Goal: Task Accomplishment & Management: Complete application form

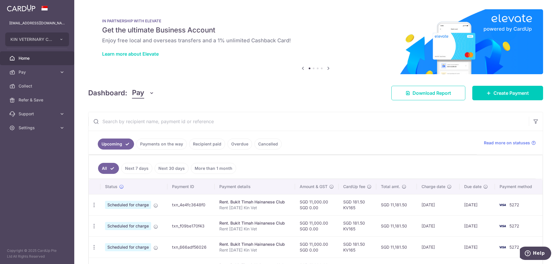
scroll to position [43, 0]
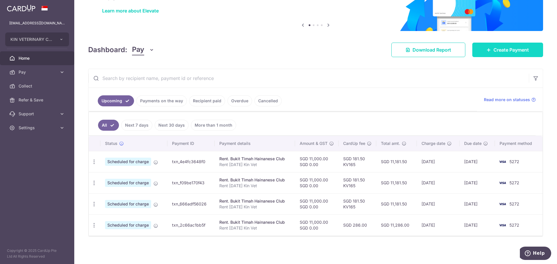
click at [526, 54] on link "Create Payment" at bounding box center [507, 50] width 71 height 14
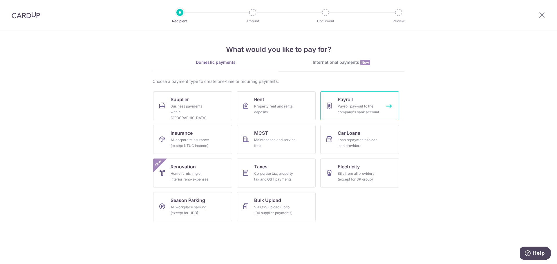
click at [348, 115] on div "Payroll pay-out to the company's bank account" at bounding box center [359, 110] width 42 height 12
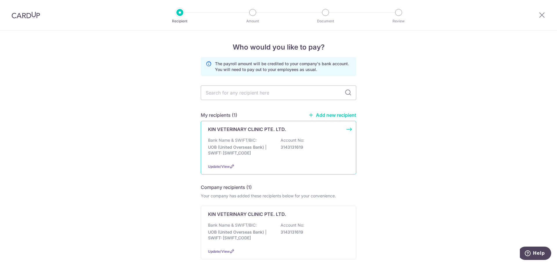
click at [270, 142] on div "Bank Name & SWIFT/BIC: UOB (United Overseas Bank) | SWIFT: [SWIFT_CODE] Account…" at bounding box center [278, 147] width 141 height 21
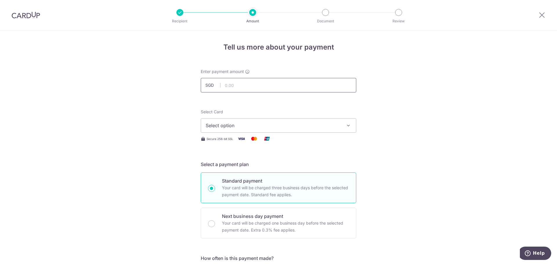
click at [247, 87] on input "text" at bounding box center [278, 85] width 155 height 14
click at [242, 91] on input "text" at bounding box center [278, 85] width 155 height 14
type input "9"
click at [242, 91] on input "89.00" at bounding box center [278, 85] width 155 height 14
type input "89,854.00"
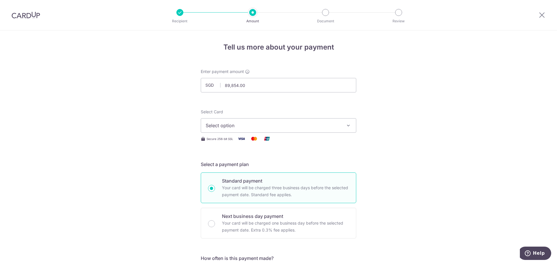
click at [244, 123] on span "Select option" at bounding box center [273, 125] width 135 height 7
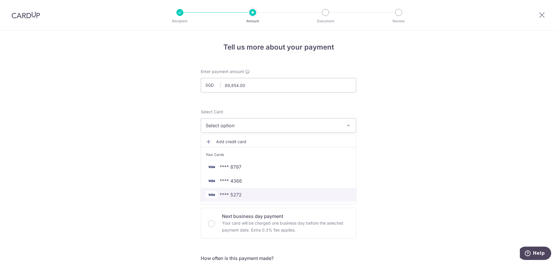
click at [239, 195] on span "**** 5272" at bounding box center [231, 194] width 22 height 7
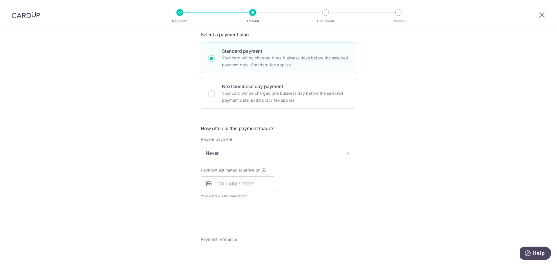
scroll to position [174, 0]
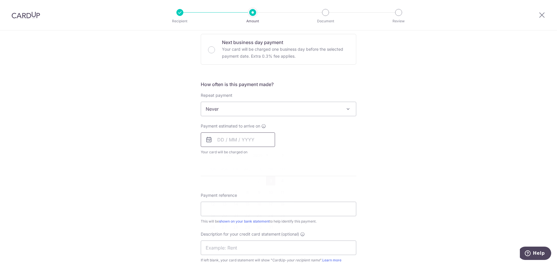
click at [237, 144] on input "text" at bounding box center [238, 140] width 74 height 14
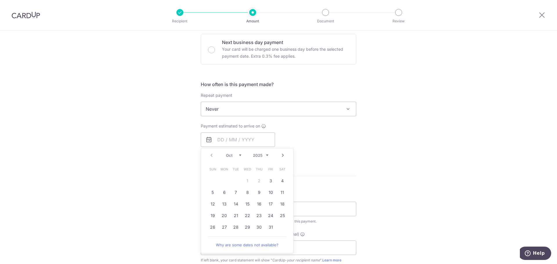
click at [209, 155] on div "Prev Next Oct Nov Dec 2025 2026 2027 2028 2029 2030 2031 2032 2033 2034 2035" at bounding box center [247, 155] width 92 height 14
click at [211, 155] on div "Prev Next Oct Nov Dec 2025 2026 2027 2028 2029 2030 2031 2032 2033 2034 2035" at bounding box center [247, 155] width 92 height 14
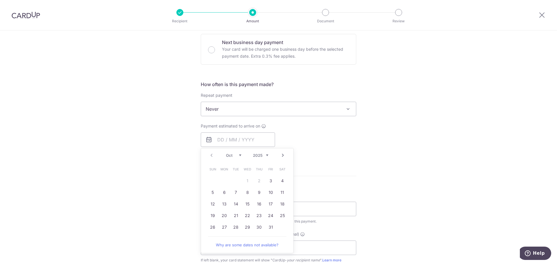
click at [257, 179] on table "Sun Mon Tue Wed Thu Fri Sat 1 2 3 4 5 6 7 8 9 10 11 12 13 14 15 16 17 18 19 20 …" at bounding box center [247, 199] width 81 height 70
click at [259, 183] on table "Sun Mon Tue Wed Thu Fri Sat 1 2 3 4 5 6 7 8 9 10 11 12 13 14 15 16 17 18 19 20 …" at bounding box center [247, 199] width 81 height 70
click at [245, 183] on table "Sun Mon Tue Wed Thu Fri Sat 1 2 3 4 5 6 7 8 9 10 11 12 13 14 15 16 17 18 19 20 …" at bounding box center [247, 199] width 81 height 70
click at [208, 156] on div "Prev Next Oct Nov Dec 2025 2026 2027 2028 2029 2030 2031 2032 2033 2034 2035" at bounding box center [247, 155] width 92 height 14
click at [230, 155] on select "Oct Nov Dec" at bounding box center [233, 155] width 15 height 5
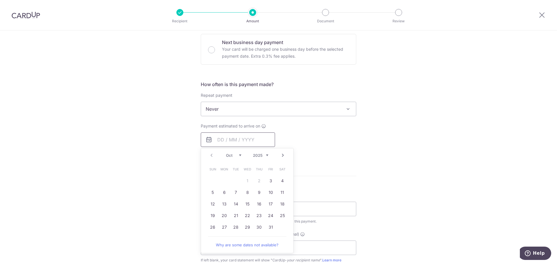
click at [240, 139] on input "text" at bounding box center [238, 140] width 74 height 14
click at [360, 138] on div "Tell us more about your payment Enter payment amount SGD 89,854.00 89854.00 Sel…" at bounding box center [278, 135] width 557 height 558
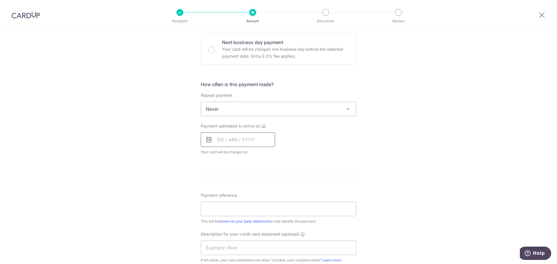
click at [233, 137] on input "text" at bounding box center [238, 140] width 74 height 14
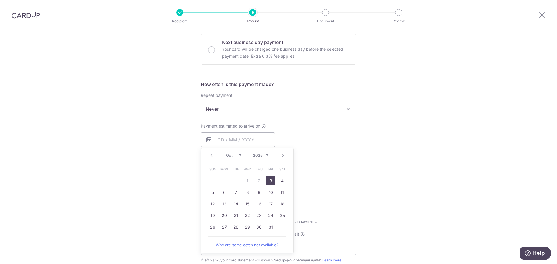
click at [266, 179] on link "3" at bounding box center [270, 180] width 9 height 9
type input "[DATE]"
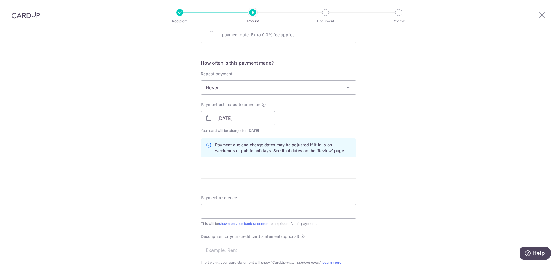
scroll to position [232, 0]
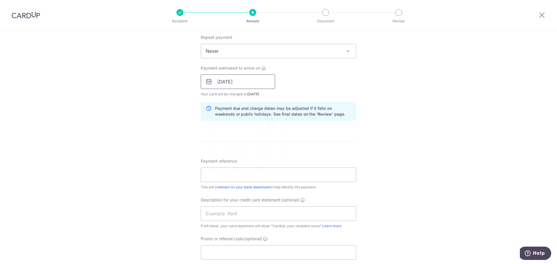
click at [225, 80] on input "[DATE]" at bounding box center [238, 82] width 74 height 14
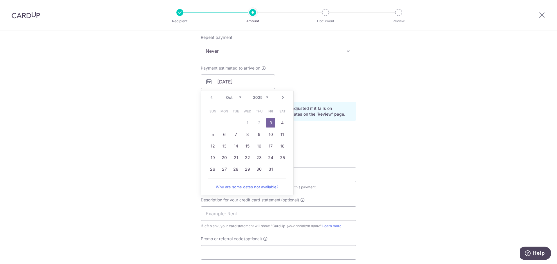
click at [270, 123] on link "3" at bounding box center [270, 122] width 9 height 9
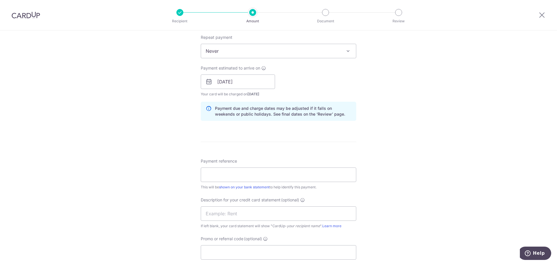
click at [244, 166] on div "Payment reference This will be shown on your bank statement to help identify th…" at bounding box center [278, 174] width 155 height 32
click at [242, 176] on input "Payment reference" at bounding box center [278, 175] width 155 height 14
click at [255, 178] on input "Payment reference" at bounding box center [278, 175] width 155 height 14
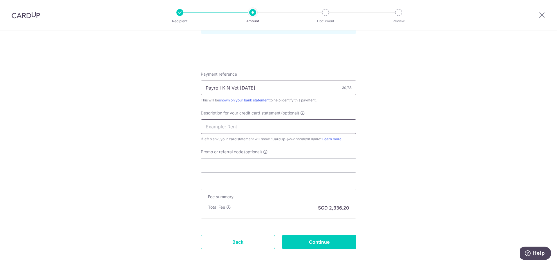
type input "Payroll KIN Vet [DATE]"
click at [244, 126] on input "text" at bounding box center [278, 126] width 155 height 14
type input "Payroll"
click at [237, 159] on input "Promo or referral code (optional)" at bounding box center [278, 165] width 155 height 14
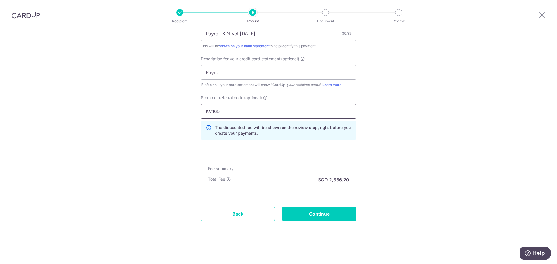
scroll to position [374, 0]
type input "KV165"
click at [326, 211] on input "Continue" at bounding box center [319, 213] width 74 height 14
type input "Create Schedule"
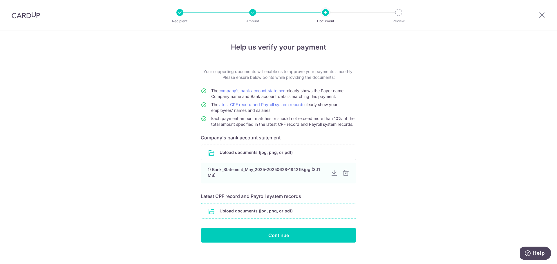
click at [224, 213] on input "file" at bounding box center [278, 211] width 155 height 15
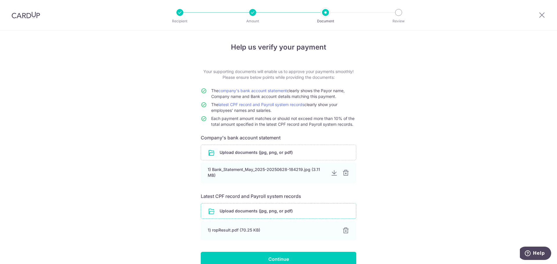
click at [265, 213] on input "file" at bounding box center [278, 211] width 155 height 15
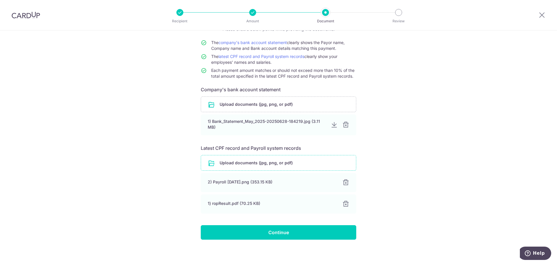
scroll to position [51, 0]
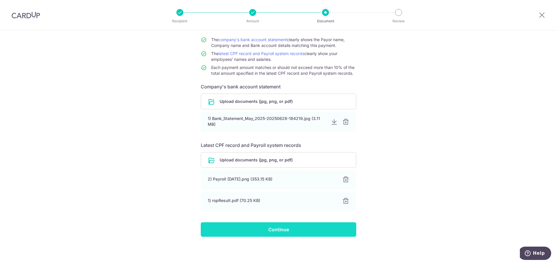
click at [274, 233] on input "Continue" at bounding box center [278, 229] width 155 height 14
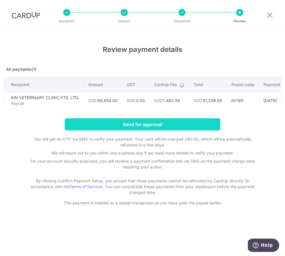
click at [146, 129] on input "Send for approval" at bounding box center [142, 124] width 155 height 12
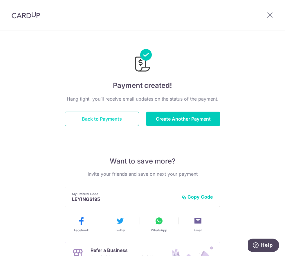
click at [86, 121] on button "Back to Payments" at bounding box center [102, 119] width 74 height 14
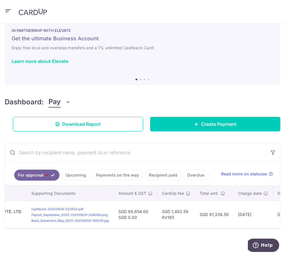
scroll to position [0, 268]
